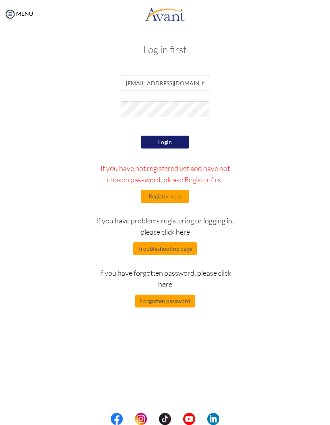
type input "sweetroseocena8@gmail.com"
click at [177, 144] on button "Login" at bounding box center [165, 142] width 48 height 13
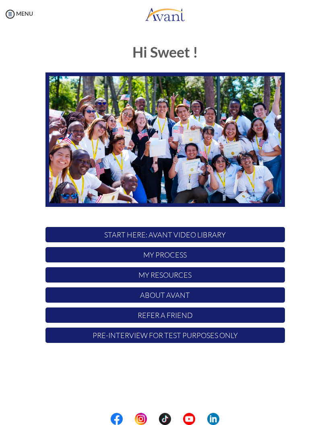
click at [263, 237] on p "START HERE: Avant Video Library" at bounding box center [164, 234] width 239 height 15
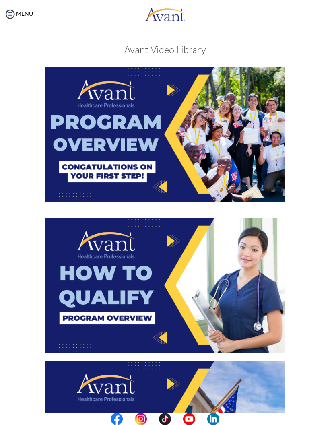
click at [249, 259] on img at bounding box center [164, 285] width 239 height 135
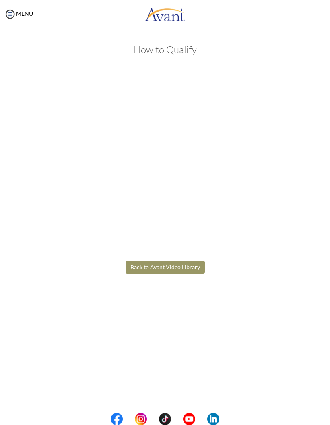
click at [200, 267] on body "Maintenance break. Please come back in 2 hours. MENU My Status What is the next…" at bounding box center [165, 212] width 330 height 425
click at [185, 267] on button "Back to Avant Video Library" at bounding box center [165, 267] width 79 height 13
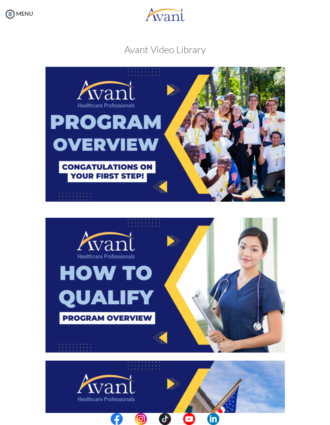
click at [267, 181] on img at bounding box center [164, 134] width 239 height 135
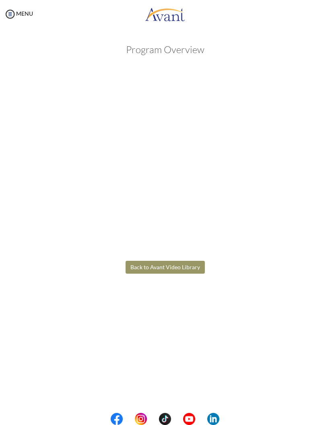
click at [180, 266] on body "Maintenance break. Please come back in 2 hours. MENU My Status What is the next…" at bounding box center [165, 212] width 330 height 425
click at [181, 265] on button "Back to Avant Video Library" at bounding box center [165, 267] width 79 height 13
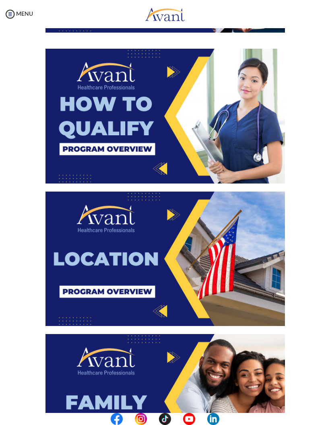
scroll to position [171, 0]
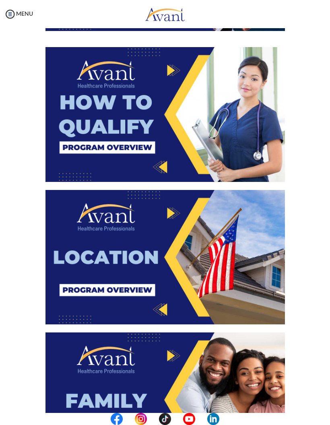
click at [245, 263] on img at bounding box center [164, 257] width 239 height 135
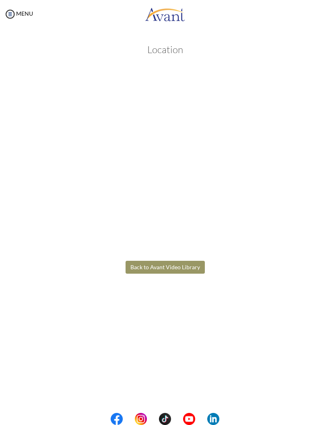
click at [168, 267] on body "Maintenance break. Please come back in 2 hours. MENU My Status What is the next…" at bounding box center [165, 212] width 330 height 425
click at [176, 271] on button "Back to Avant Video Library" at bounding box center [165, 267] width 79 height 13
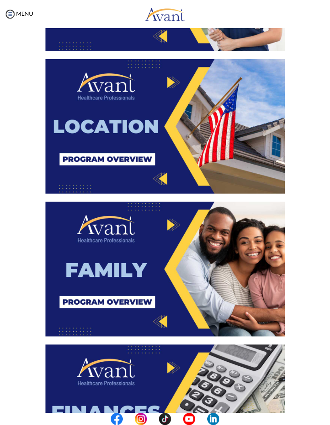
scroll to position [312, 0]
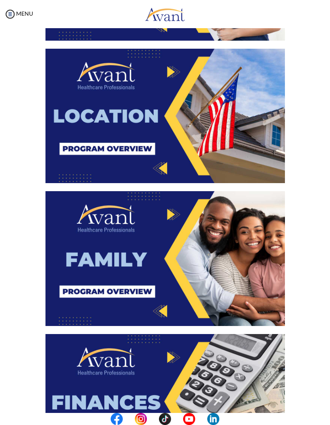
click at [156, 258] on img at bounding box center [164, 258] width 239 height 135
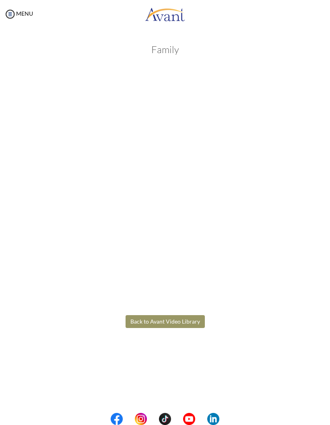
click at [174, 318] on body "Maintenance break. Please come back in 2 hours. MENU My Status What is the next…" at bounding box center [165, 212] width 330 height 425
click at [176, 318] on button "Back to Avant Video Library" at bounding box center [165, 321] width 79 height 13
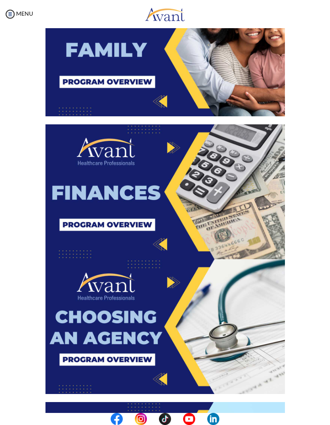
scroll to position [536, 0]
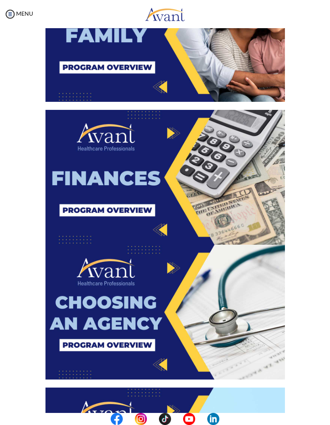
click at [167, 230] on img at bounding box center [164, 177] width 239 height 135
